Goal: Task Accomplishment & Management: Manage account settings

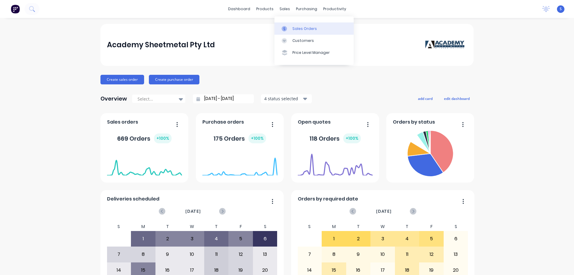
click at [301, 32] on link "Sales Orders" at bounding box center [313, 28] width 79 height 12
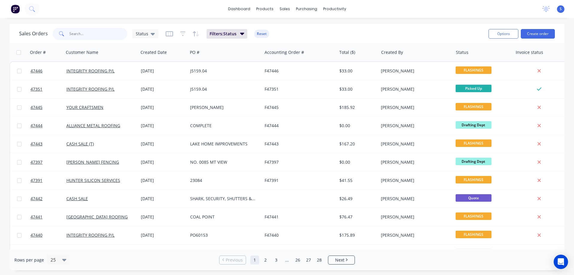
click at [94, 34] on input "text" at bounding box center [98, 34] width 58 height 12
click at [304, 26] on div "Sales Orders" at bounding box center [306, 28] width 24 height 5
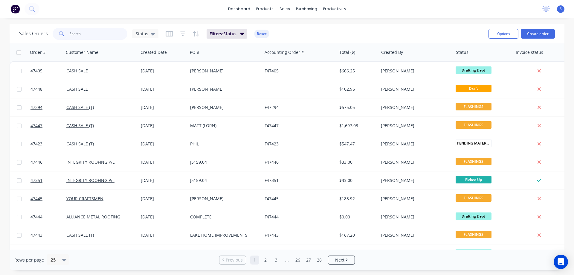
click at [91, 37] on input "text" at bounding box center [98, 34] width 58 height 12
click at [88, 35] on input "text" at bounding box center [98, 34] width 58 height 12
click at [537, 39] on div "Options Create order" at bounding box center [520, 33] width 69 height 15
click at [537, 35] on button "Create order" at bounding box center [537, 34] width 34 height 10
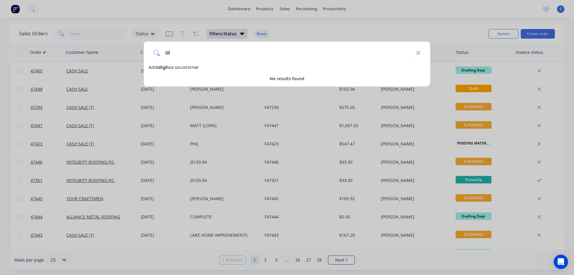
type input "a"
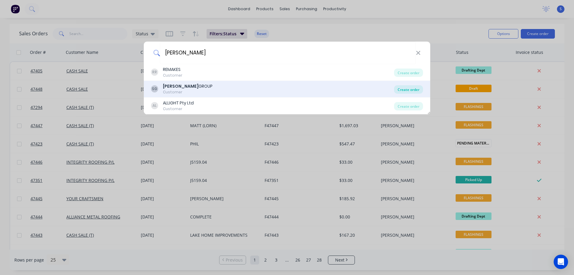
type input "sykes"
click at [408, 91] on div "Create order" at bounding box center [408, 89] width 29 height 8
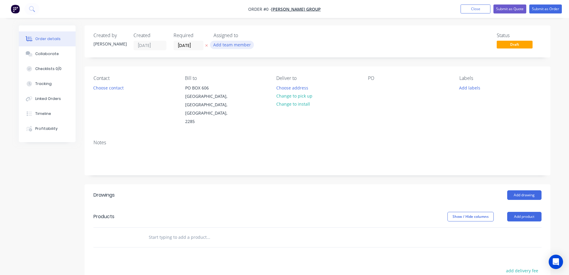
click at [218, 45] on button "Add team member" at bounding box center [232, 45] width 44 height 8
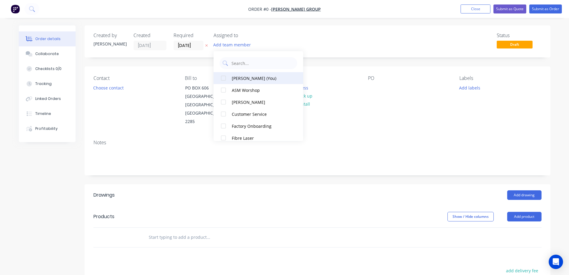
click at [232, 79] on button "Stuart (You)" at bounding box center [259, 78] width 90 height 12
click at [196, 46] on div "Order details Collaborate Checklists 0/0 Tracking Linked Orders Timeline Profit…" at bounding box center [285, 205] width 544 height 361
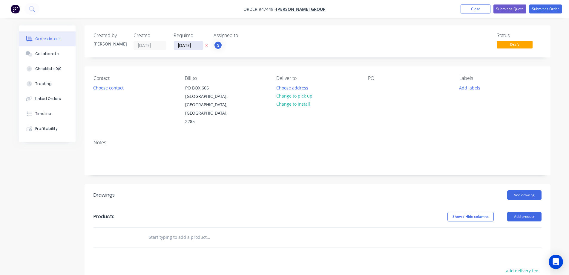
click at [197, 46] on input "02/09/25" at bounding box center [188, 45] width 29 height 9
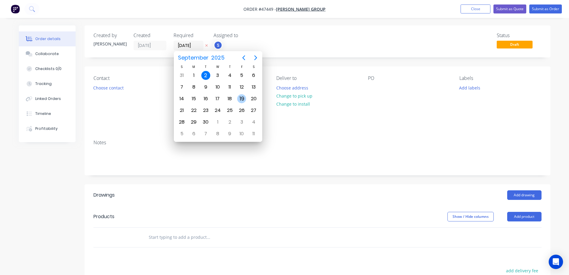
click at [244, 99] on div "19" at bounding box center [241, 98] width 9 height 9
type input "19/09/25"
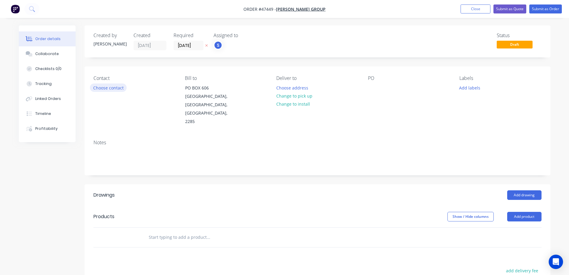
click at [108, 88] on button "Choose contact" at bounding box center [108, 87] width 37 height 8
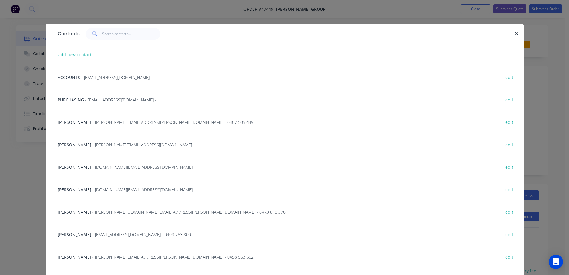
click at [85, 98] on span "- purchasing.pumps@sykesgroup.com -" at bounding box center [120, 100] width 71 height 6
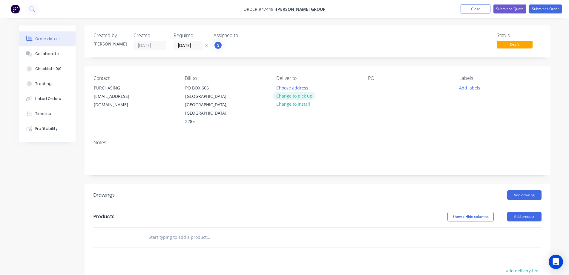
click at [290, 96] on button "Change to pick up" at bounding box center [294, 96] width 42 height 8
click at [375, 88] on div at bounding box center [373, 87] width 10 height 9
click at [472, 85] on button "Add labels" at bounding box center [469, 87] width 27 height 8
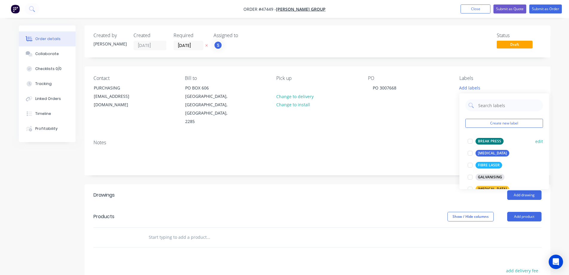
click at [470, 142] on div at bounding box center [470, 141] width 12 height 12
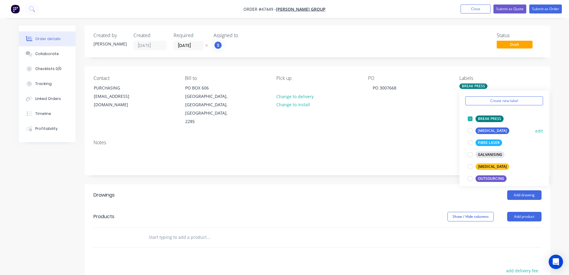
scroll to position [30, 0]
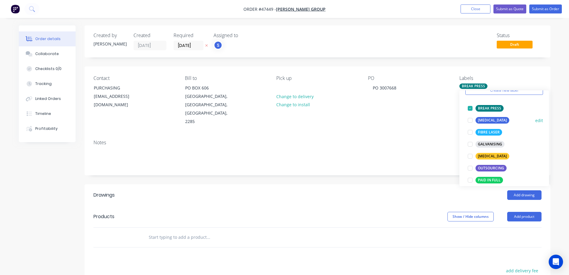
click at [472, 119] on div at bounding box center [470, 120] width 12 height 12
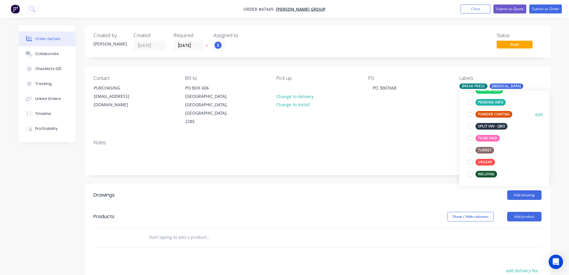
click at [468, 111] on div at bounding box center [470, 114] width 12 height 12
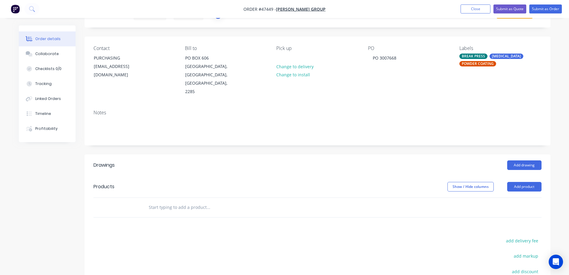
click at [360, 154] on header "Drawings Add drawing" at bounding box center [318, 165] width 466 height 22
click at [534, 182] on button "Add product" at bounding box center [524, 187] width 34 height 10
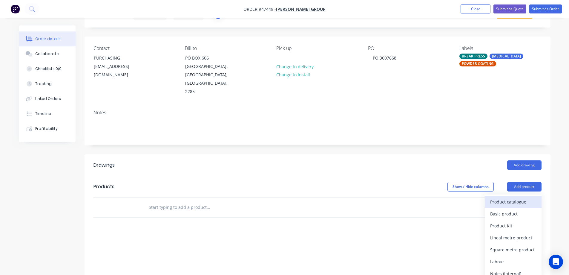
click at [496, 197] on div "Product catalogue" at bounding box center [513, 201] width 46 height 9
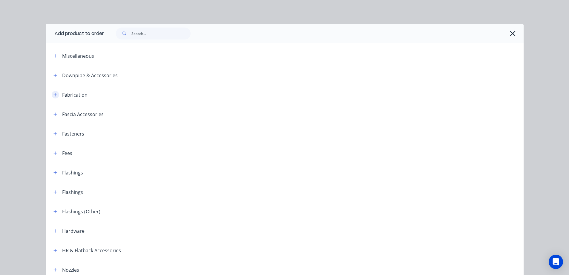
click at [55, 95] on button "button" at bounding box center [55, 94] width 7 height 7
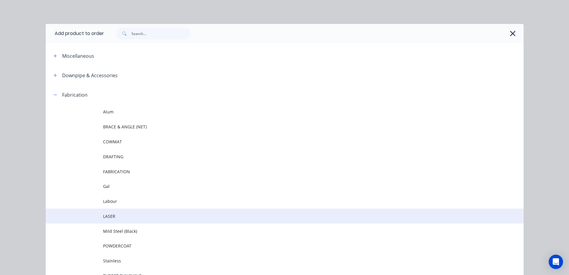
click at [100, 212] on td at bounding box center [74, 215] width 57 height 15
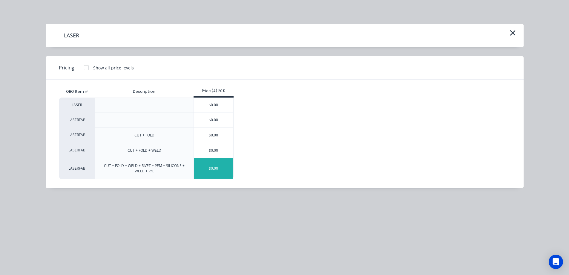
click at [214, 163] on div "$0.00" at bounding box center [214, 168] width 40 height 20
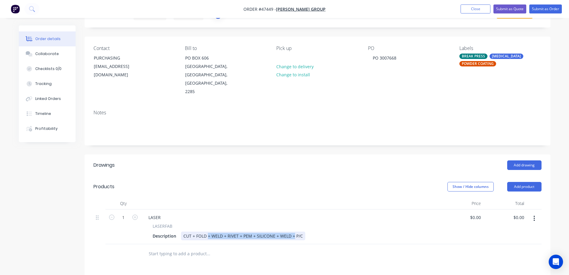
drag, startPoint x: 207, startPoint y: 218, endPoint x: 292, endPoint y: 224, distance: 85.0
click at [292, 224] on div "LASER LASERFAB Description CUT + FOLD + WELD + RIVET + PEM + SILICONE + WELD + …" at bounding box center [290, 226] width 299 height 35
click at [156, 213] on div "LASER" at bounding box center [155, 217] width 22 height 9
click at [172, 231] on div "Description" at bounding box center [164, 235] width 28 height 9
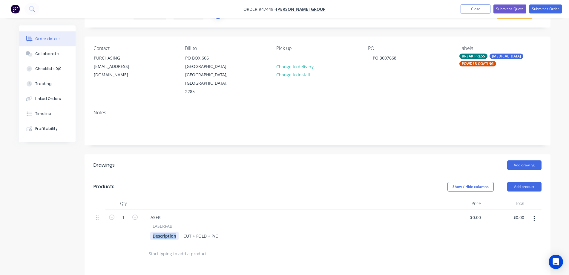
click at [172, 231] on div "Description" at bounding box center [164, 235] width 28 height 9
paste div
click at [157, 213] on div "LASER" at bounding box center [155, 217] width 22 height 9
click at [134, 214] on icon "button" at bounding box center [134, 216] width 5 height 5
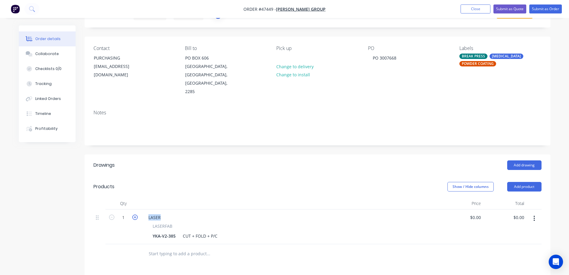
type input "2"
click at [478, 213] on input "0" at bounding box center [479, 217] width 7 height 9
type input "$23.00"
type input "$46.00"
click at [236, 156] on header "Drawings Add drawing" at bounding box center [318, 165] width 466 height 22
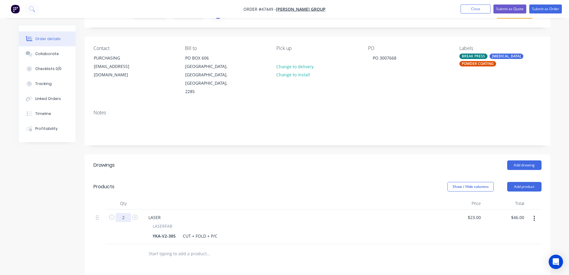
click at [126, 213] on input "2" at bounding box center [124, 217] width 16 height 9
drag, startPoint x: 126, startPoint y: 200, endPoint x: 65, endPoint y: 194, distance: 60.6
click at [65, 194] on div "Created by Stuart Created 02/09/25 Required 19/09/25 Assigned to S Status Draft…" at bounding box center [285, 199] width 532 height 407
click at [163, 213] on div "LASER" at bounding box center [155, 217] width 22 height 9
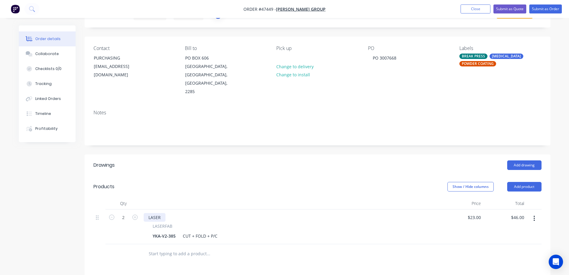
click at [163, 213] on div "LASER" at bounding box center [155, 217] width 22 height 9
click at [158, 213] on div "LASER" at bounding box center [155, 217] width 22 height 9
click at [175, 231] on div "YKA-V2-385" at bounding box center [164, 235] width 28 height 9
drag, startPoint x: 175, startPoint y: 219, endPoint x: 190, endPoint y: 229, distance: 18.2
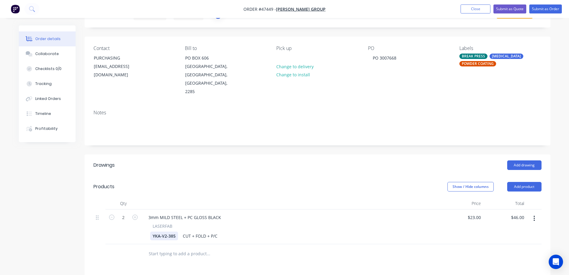
click at [175, 231] on div "YKA-V2-385" at bounding box center [164, 235] width 28 height 9
click at [187, 160] on div "Drawings" at bounding box center [141, 165] width 95 height 10
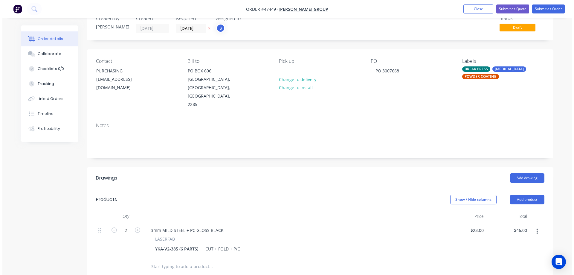
scroll to position [0, 0]
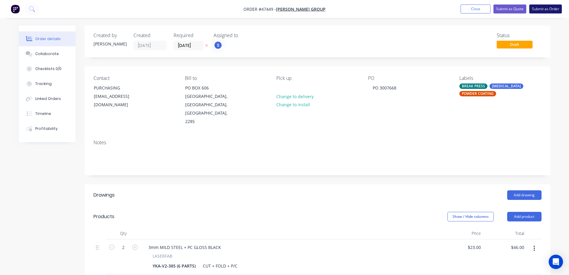
click at [548, 8] on button "Submit as Order" at bounding box center [545, 8] width 33 height 9
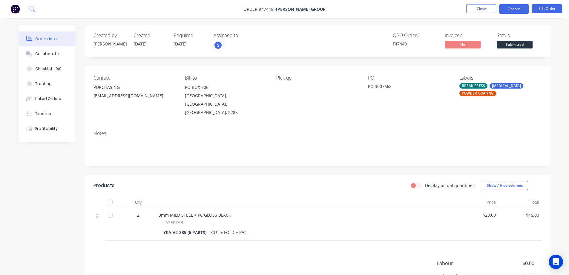
click at [517, 12] on button "Options" at bounding box center [514, 9] width 30 height 10
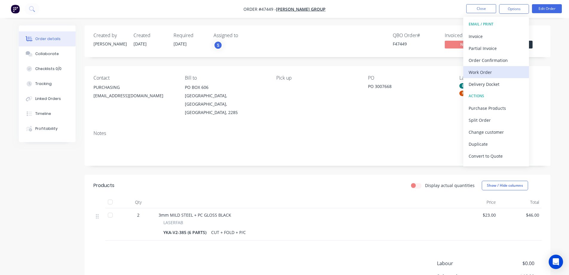
click at [475, 73] on div "Work Order" at bounding box center [496, 72] width 55 height 9
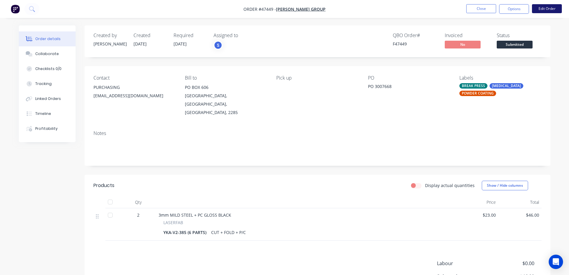
click at [541, 9] on button "Edit Order" at bounding box center [547, 8] width 30 height 9
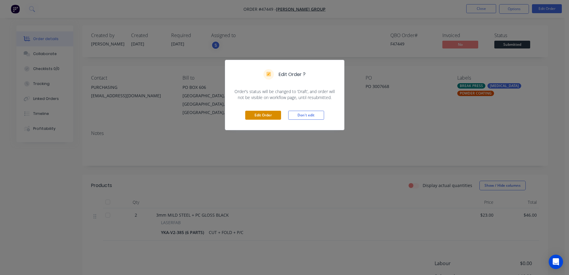
click at [271, 117] on button "Edit Order" at bounding box center [263, 115] width 36 height 9
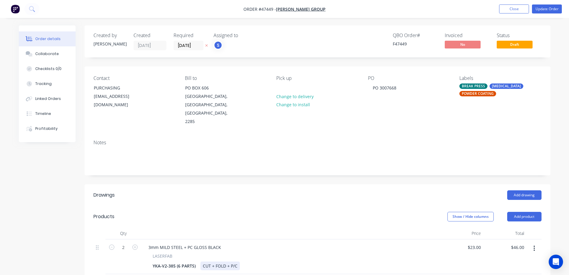
click at [202, 261] on div "CUT + FOLD + P/C" at bounding box center [219, 265] width 39 height 9
click at [212, 212] on div "Show / Hide columns Add product" at bounding box center [365, 217] width 353 height 10
click at [543, 10] on button "Update Order" at bounding box center [547, 8] width 30 height 9
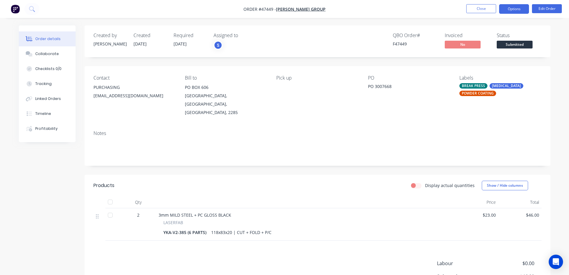
click at [510, 10] on button "Options" at bounding box center [514, 9] width 30 height 10
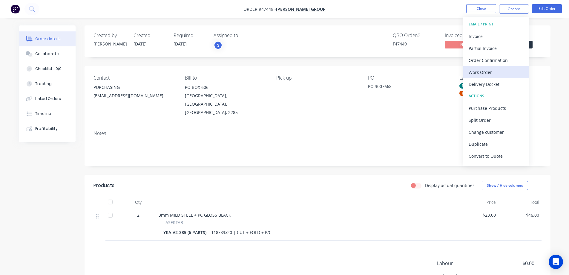
click at [486, 73] on div "Work Order" at bounding box center [496, 72] width 55 height 9
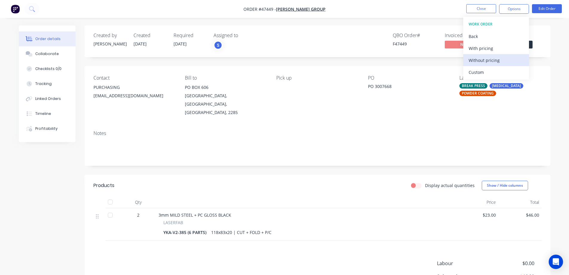
click at [489, 60] on div "Without pricing" at bounding box center [496, 60] width 55 height 9
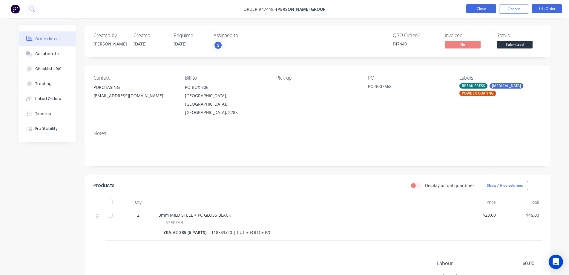
click at [475, 7] on button "Close" at bounding box center [481, 8] width 30 height 9
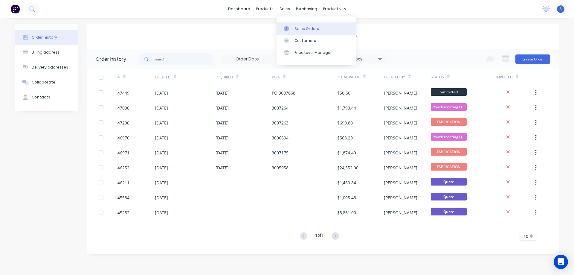
click at [291, 29] on div at bounding box center [288, 28] width 9 height 5
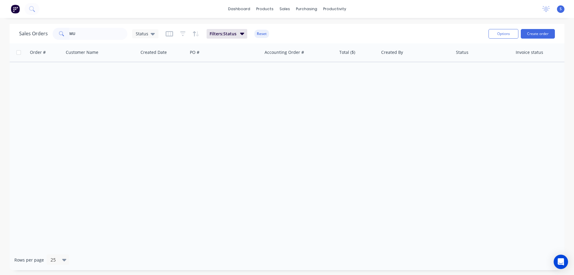
type input "M"
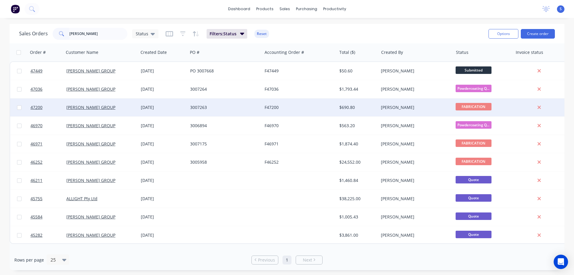
type input "[PERSON_NAME]"
click at [294, 109] on div "F47200" at bounding box center [297, 107] width 66 height 6
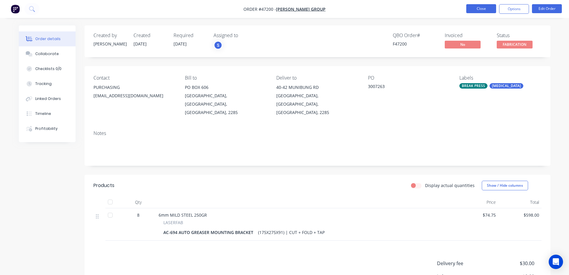
click at [483, 8] on button "Close" at bounding box center [481, 8] width 30 height 9
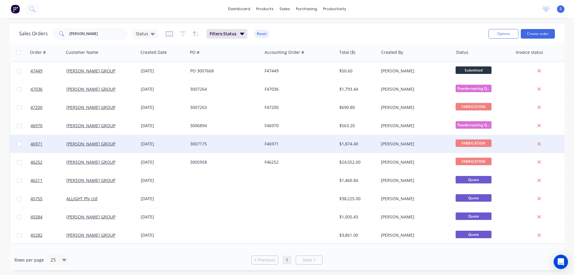
click at [290, 146] on div "F46971" at bounding box center [297, 144] width 66 height 6
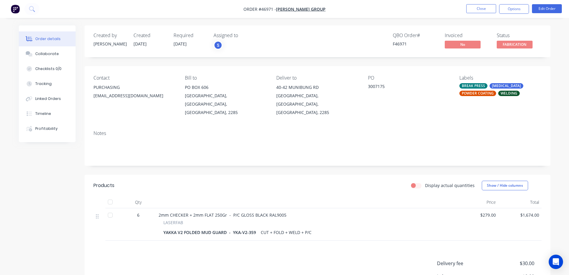
click at [62, 191] on div "Created by [PERSON_NAME] Created [DATE] Required [DATE] Assigned to S QBO Order…" at bounding box center [285, 185] width 532 height 321
click at [481, 10] on button "Close" at bounding box center [481, 8] width 30 height 9
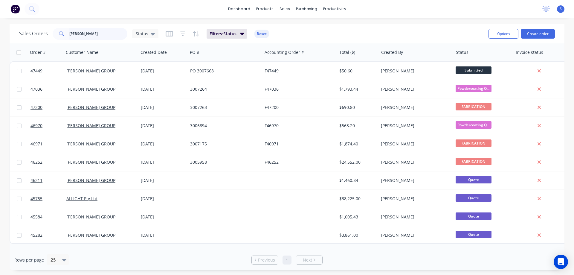
click at [96, 37] on input "[PERSON_NAME]" at bounding box center [98, 34] width 58 height 12
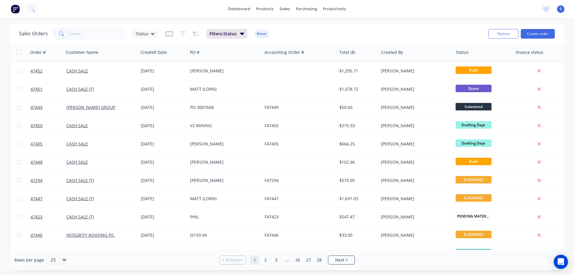
click at [97, 20] on div "dashboard products sales purchasing productivity dashboard products Product Cat…" at bounding box center [287, 137] width 574 height 275
click at [363, 20] on div "dashboard products sales purchasing productivity dashboard products Product Cat…" at bounding box center [287, 137] width 574 height 275
